Goal: Download file/media

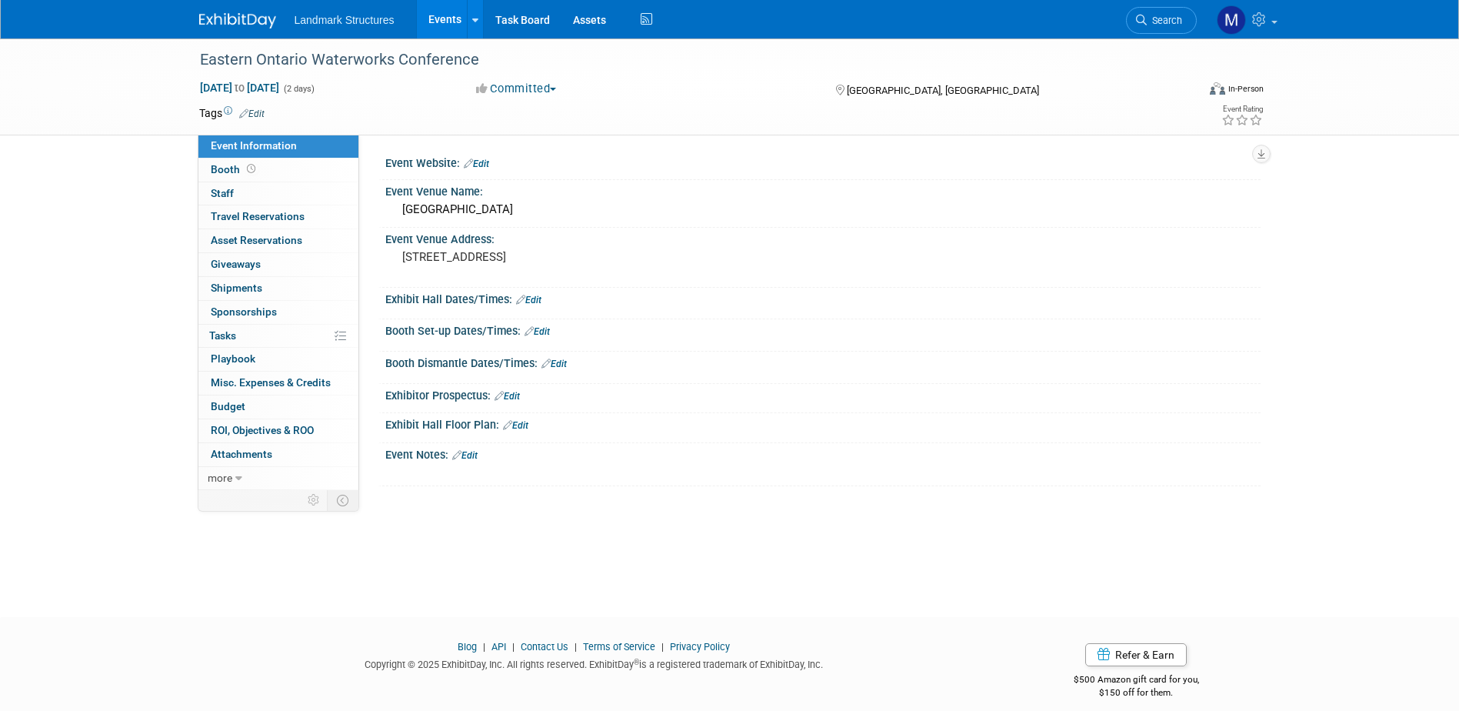
click at [444, 25] on link "Events" at bounding box center [445, 19] width 56 height 38
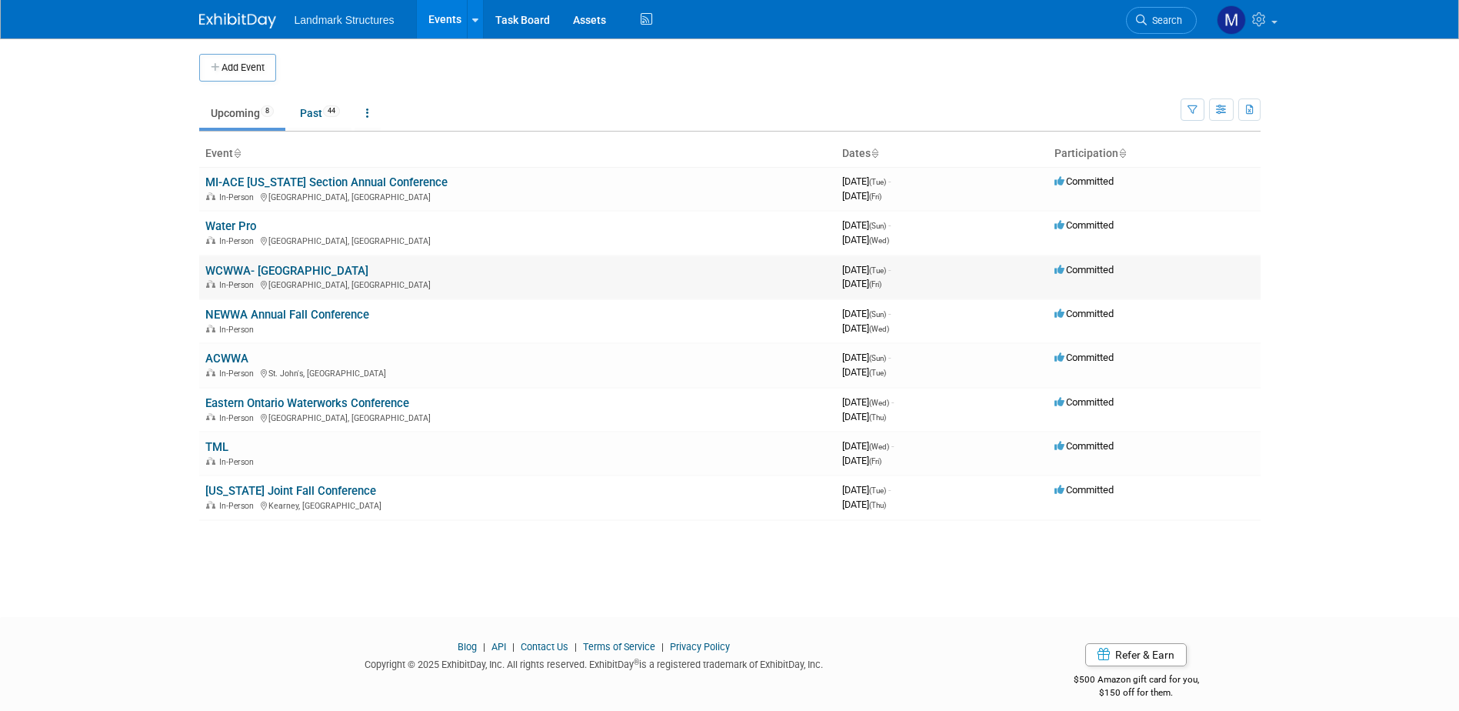
click at [293, 271] on link "WCWWA- [GEOGRAPHIC_DATA]" at bounding box center [286, 271] width 163 height 14
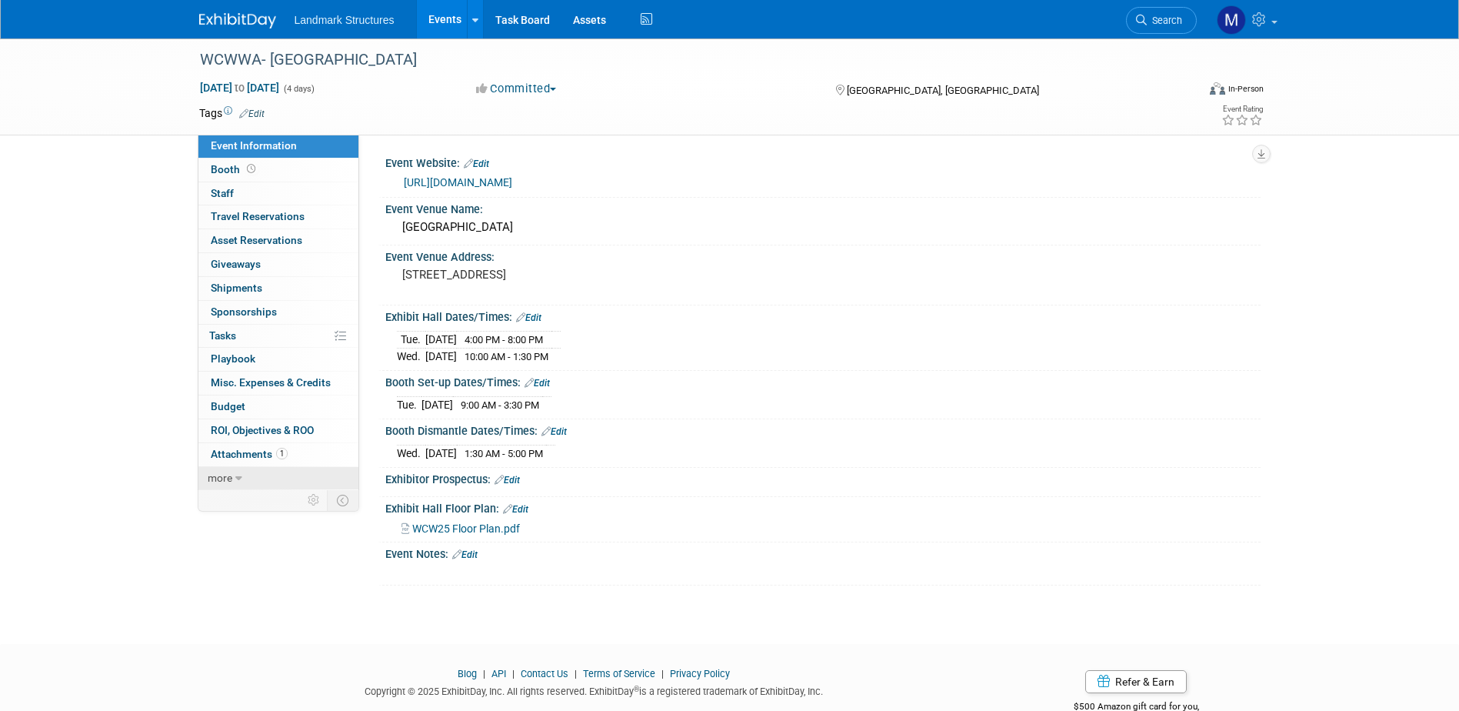
click at [257, 468] on link "more" at bounding box center [278, 478] width 160 height 23
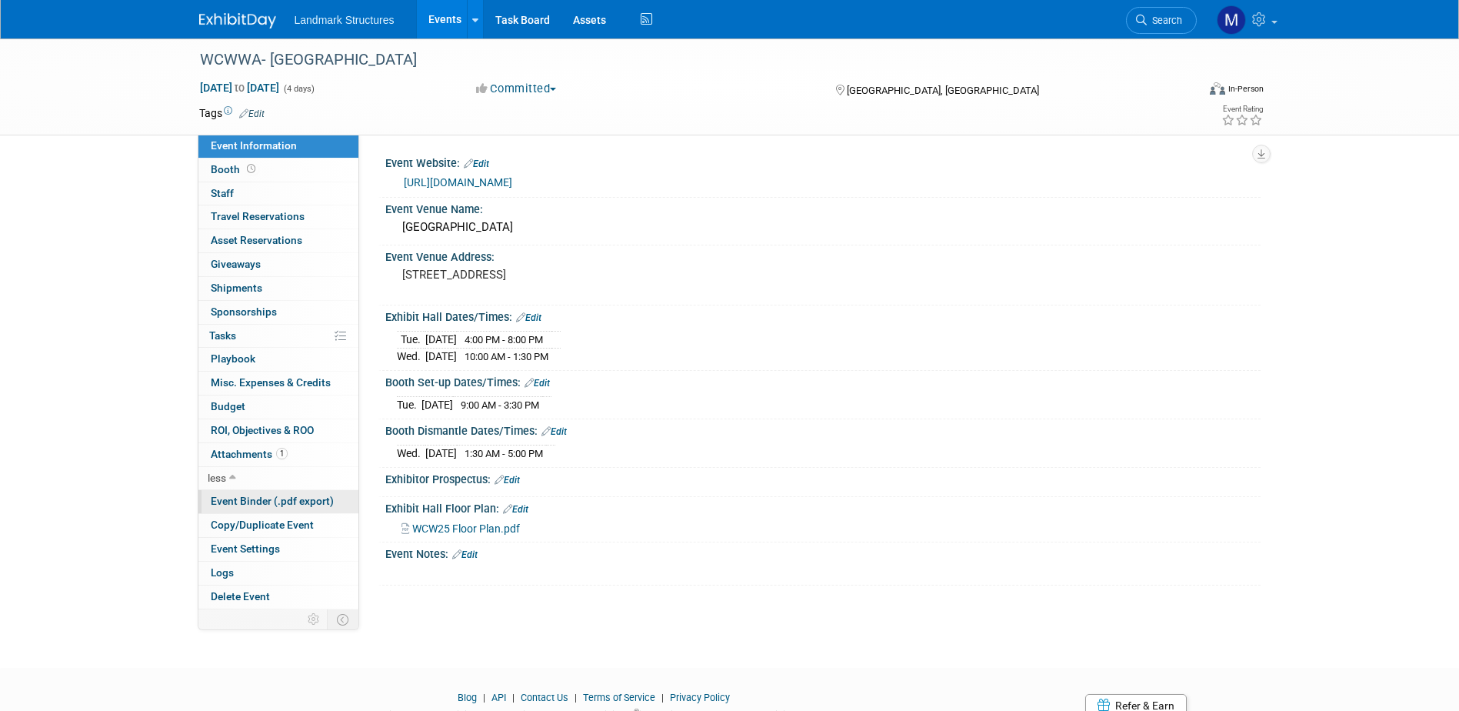
click at [268, 497] on span "Event Binder (.pdf export)" at bounding box center [272, 500] width 123 height 12
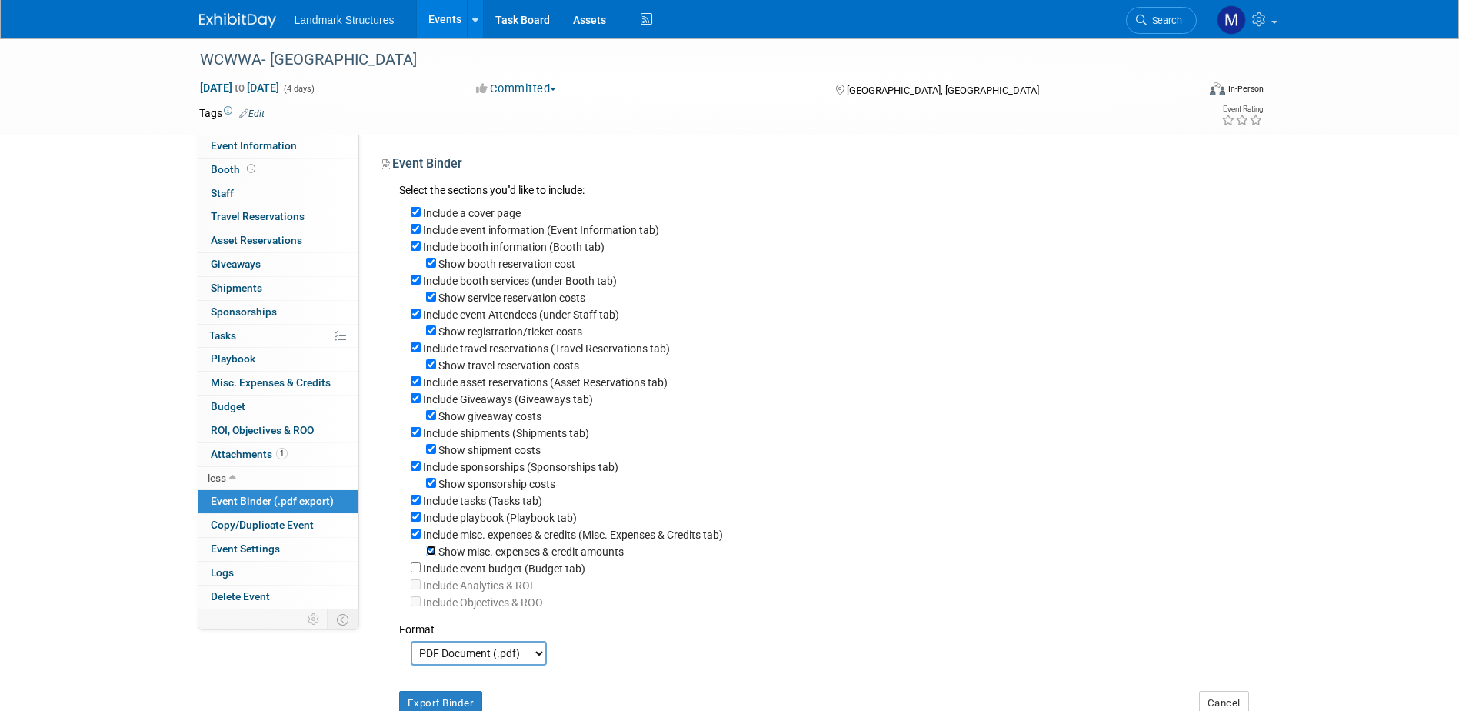
click at [434, 555] on input "Show misc. expenses & credit amounts" at bounding box center [431, 550] width 10 height 10
checkbox input "false"
click at [412, 538] on input "Include misc. expenses & credits (Misc. Expenses & Credits tab)" at bounding box center [416, 533] width 10 height 10
checkbox input "false"
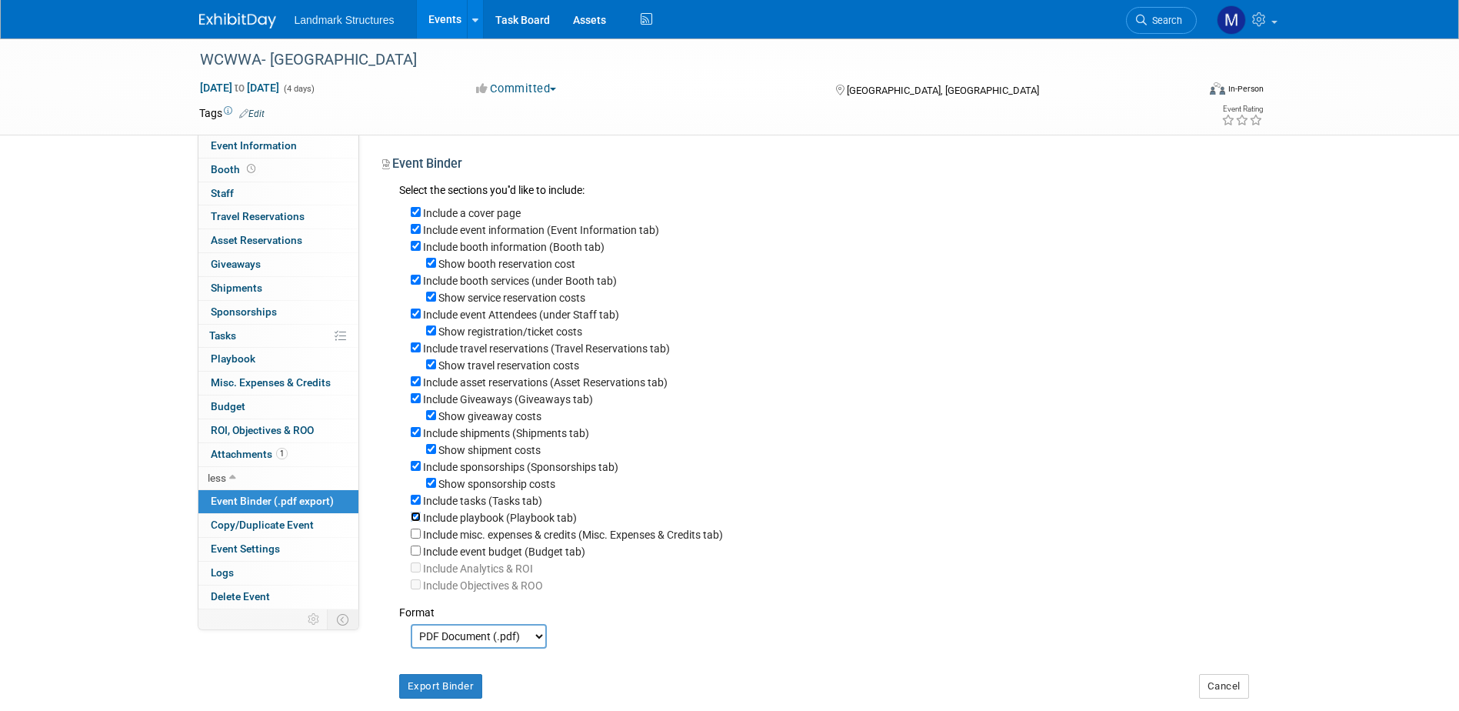
click at [414, 521] on input "Include playbook (Playbook tab)" at bounding box center [416, 516] width 10 height 10
checkbox input "false"
click at [416, 504] on input "Include tasks (Tasks tab)" at bounding box center [416, 499] width 10 height 10
checkbox input "false"
click at [437, 489] on div "Show sponsorship costs" at bounding box center [830, 482] width 838 height 17
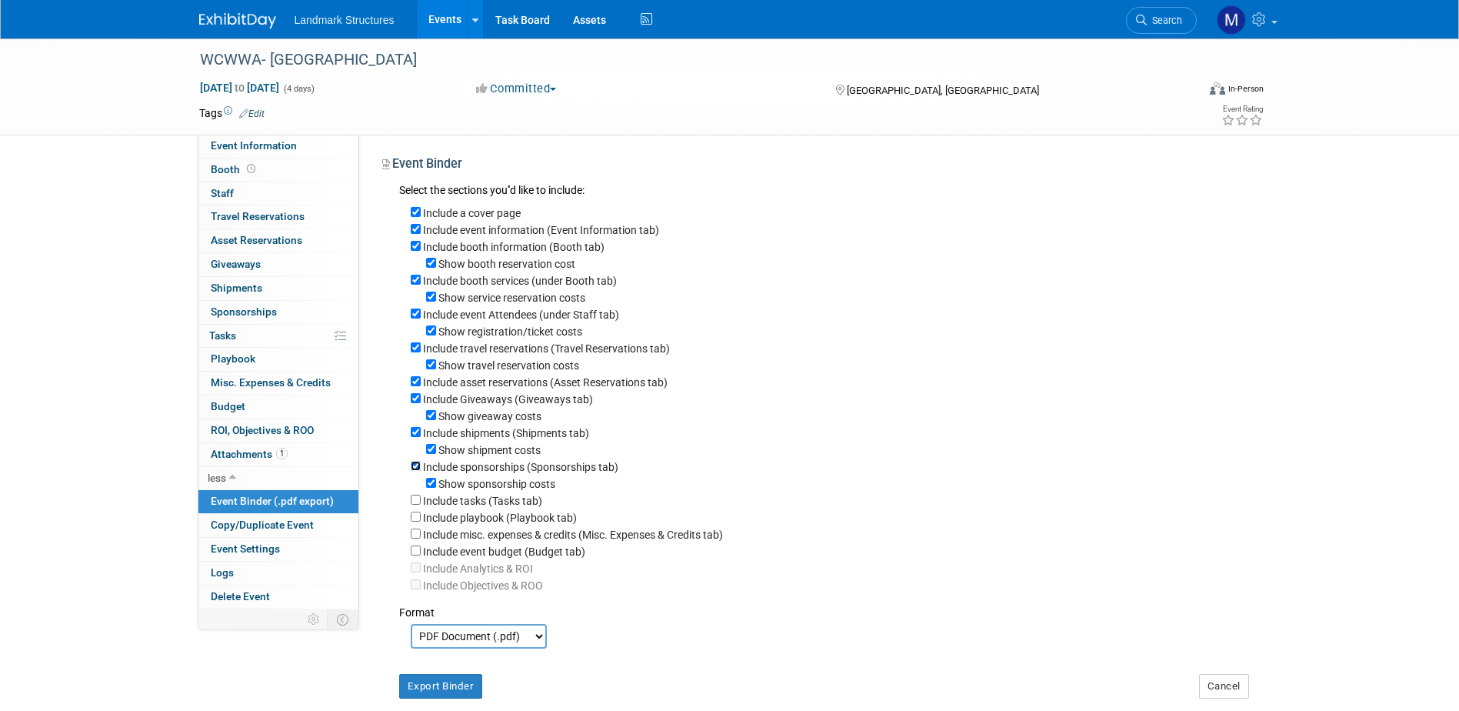
click at [415, 471] on input "Include sponsorships (Sponsorships tab)" at bounding box center [416, 466] width 10 height 10
checkbox input "false"
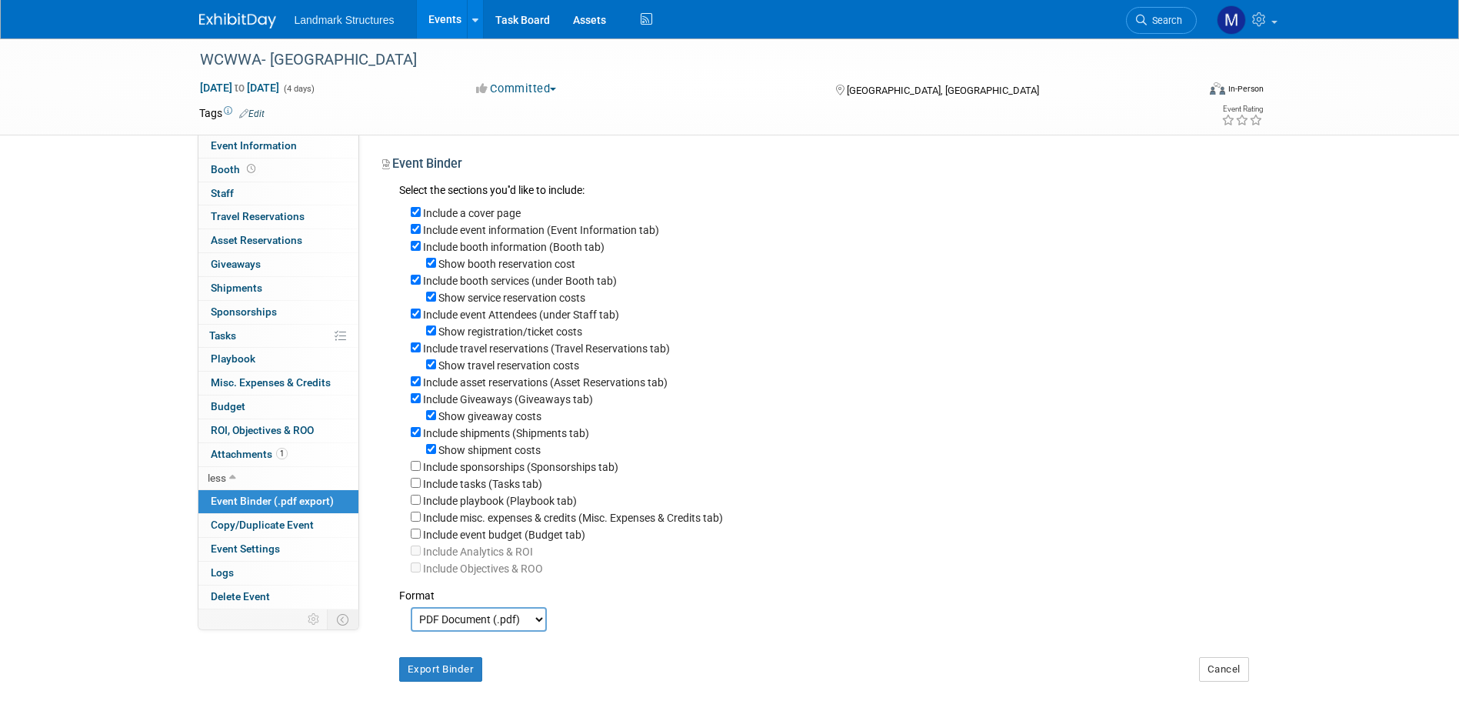
click at [438, 458] on div "Show shipment costs" at bounding box center [830, 449] width 838 height 17
click at [430, 454] on input "Show shipment costs" at bounding box center [431, 449] width 10 height 10
checkbox input "false"
click at [418, 441] on div "Include shipments (Shipments tab)" at bounding box center [830, 432] width 838 height 17
click at [413, 441] on div "Include shipments (Shipments tab)" at bounding box center [830, 432] width 838 height 17
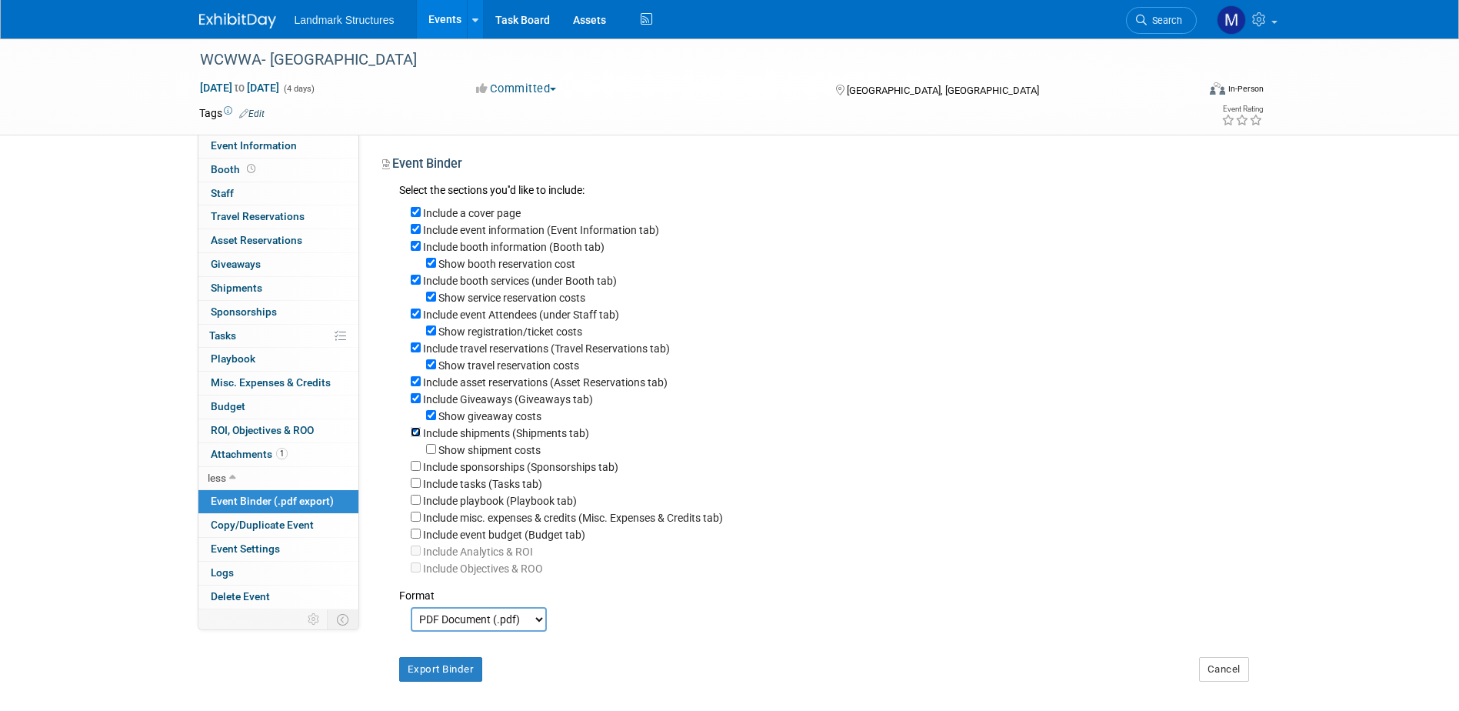
click at [417, 437] on input "Include shipments (Shipments tab)" at bounding box center [416, 432] width 10 height 10
checkbox input "false"
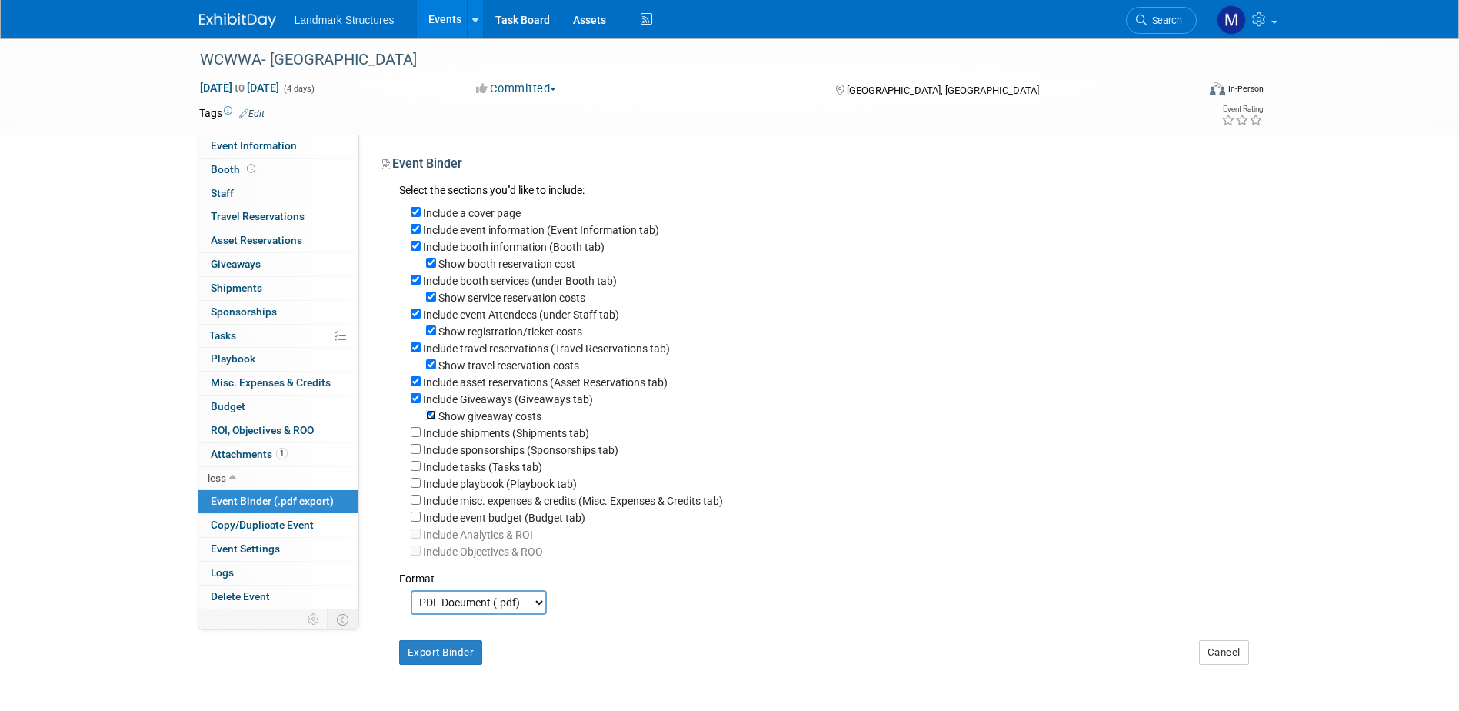
click at [431, 420] on input "Show giveaway costs" at bounding box center [431, 415] width 10 height 10
checkbox input "false"
click at [408, 414] on div "Include a cover page Include event information (Event Information tab) Include …" at bounding box center [824, 379] width 850 height 359
click at [411, 386] on input "Include asset reservations (Asset Reservations tab)" at bounding box center [416, 381] width 10 height 10
checkbox input "false"
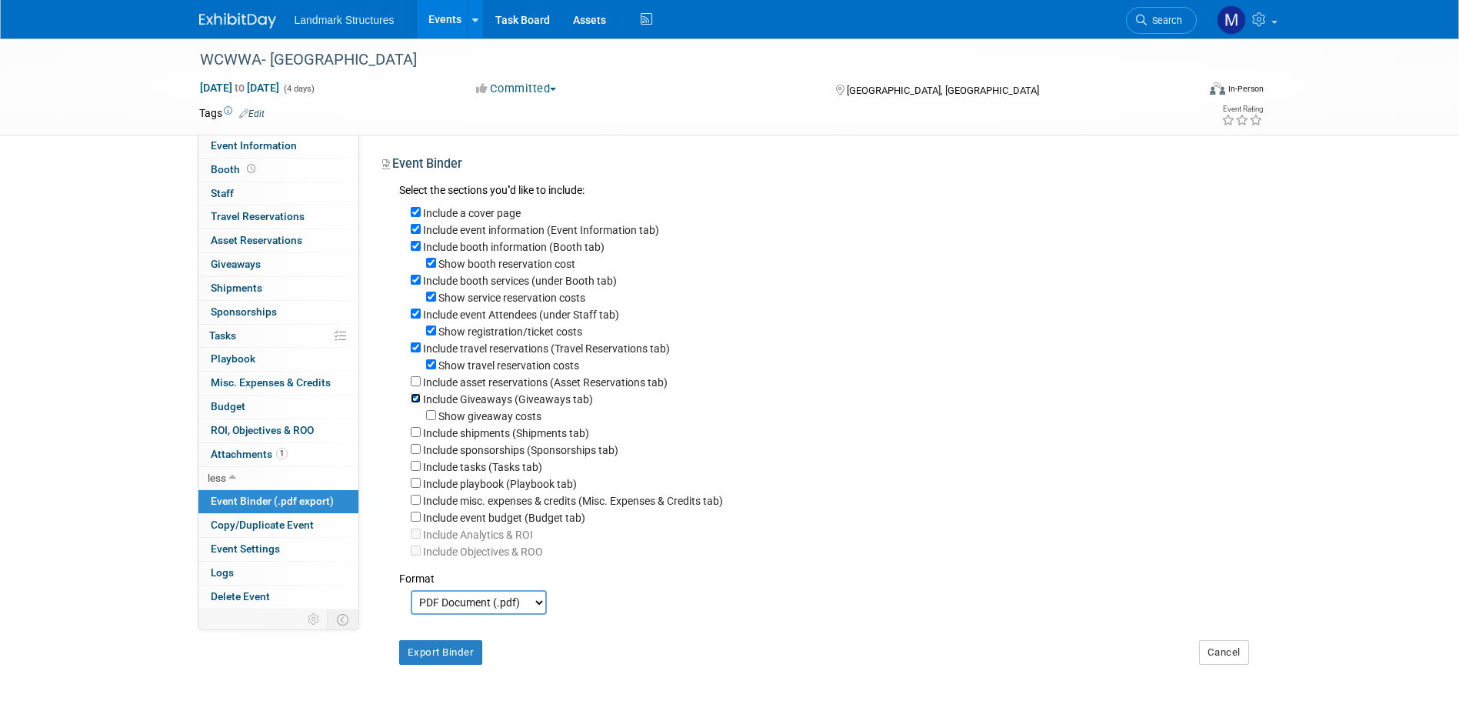
click at [412, 403] on input "Include Giveaways (Giveaways tab)" at bounding box center [416, 398] width 10 height 10
checkbox input "false"
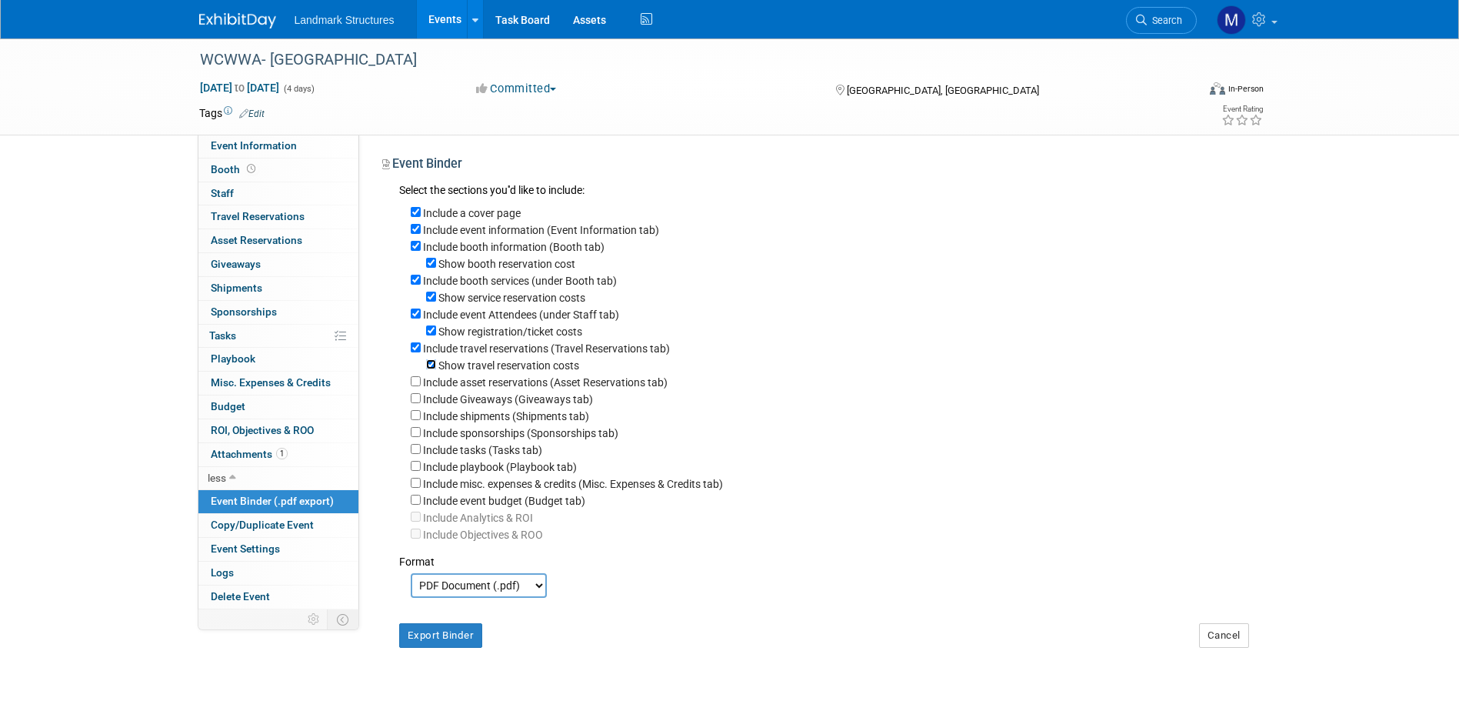
click at [430, 369] on input "Show travel reservation costs" at bounding box center [431, 364] width 10 height 10
checkbox input "false"
click at [419, 352] on input "Include travel reservations (Travel Reservations tab)" at bounding box center [416, 347] width 10 height 10
checkbox input "false"
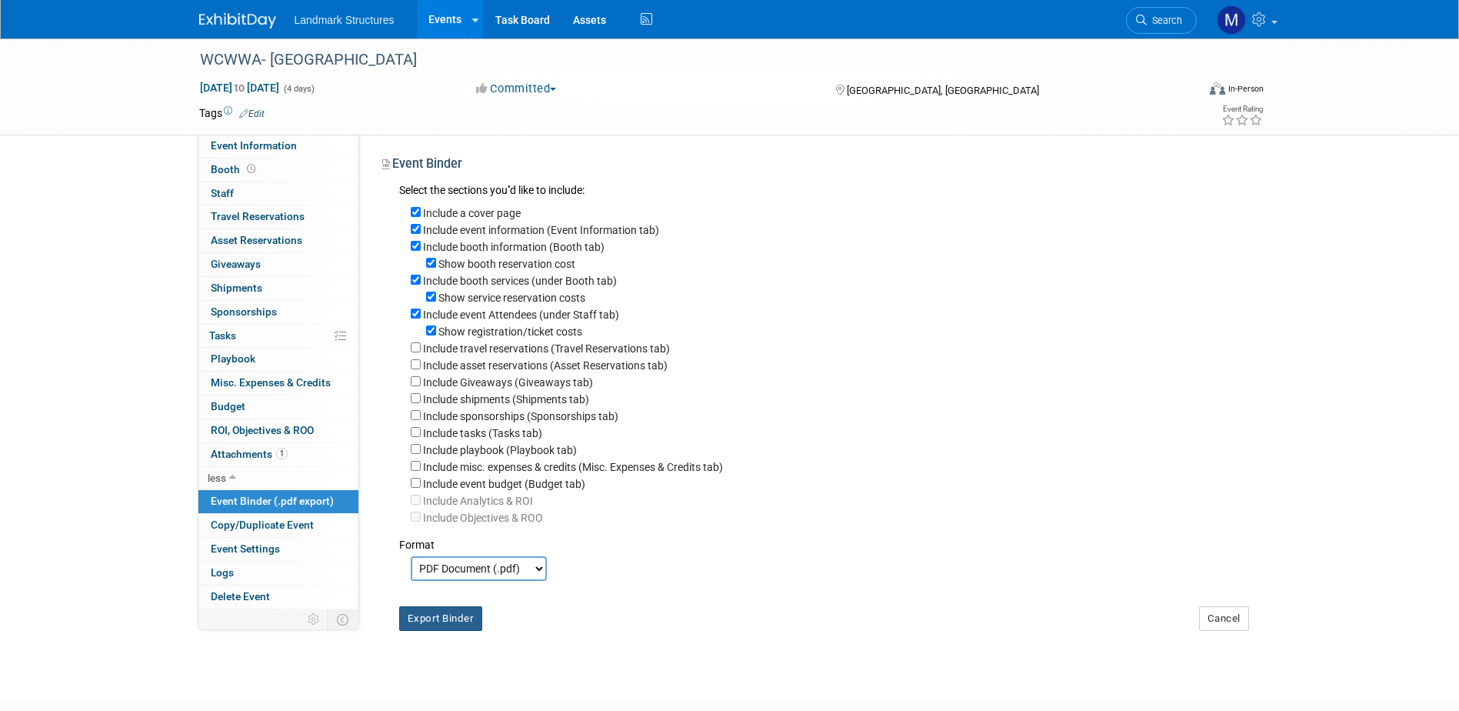
click at [427, 631] on button "Export Binder" at bounding box center [441, 618] width 84 height 25
